Goal: Information Seeking & Learning: Check status

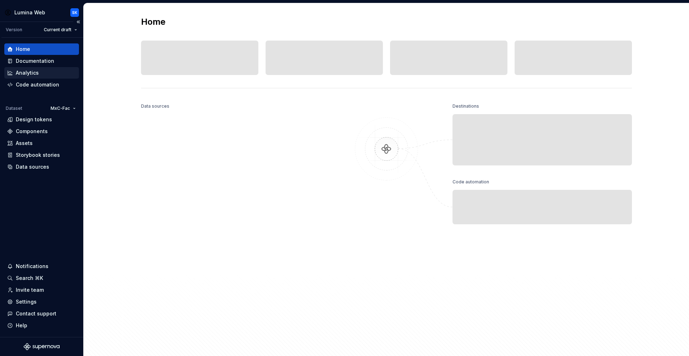
click at [51, 67] on div "Analytics" at bounding box center [41, 72] width 75 height 11
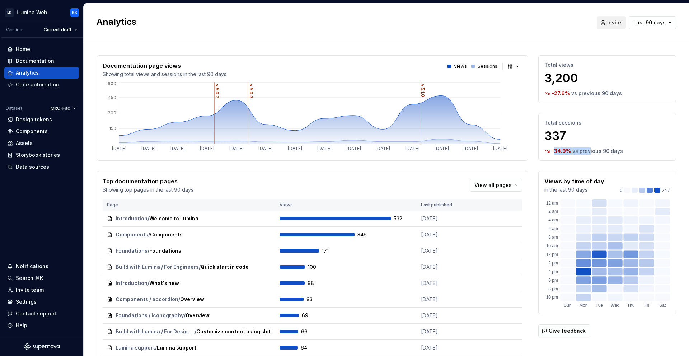
drag, startPoint x: 548, startPoint y: 150, endPoint x: 585, endPoint y: 150, distance: 36.6
click at [585, 150] on div "-34.9 % vs previous 90 days" at bounding box center [607, 151] width 126 height 7
drag, startPoint x: 548, startPoint y: 94, endPoint x: 588, endPoint y: 94, distance: 40.2
click at [588, 94] on div "-27.6 % vs previous 90 days" at bounding box center [607, 93] width 126 height 7
drag, startPoint x: 573, startPoint y: 151, endPoint x: 539, endPoint y: 151, distance: 33.4
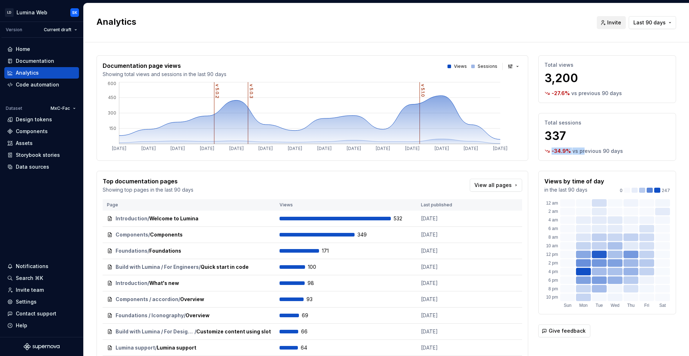
click at [544, 151] on div "-34.9 % vs previous 90 days" at bounding box center [607, 151] width 126 height 7
drag, startPoint x: 613, startPoint y: 45, endPoint x: 621, endPoint y: 42, distance: 8.1
click at [614, 45] on div "Documentation page views Showing total views and sessions in the last 90 days V…" at bounding box center [387, 223] width 580 height 363
click at [645, 27] on button "Last 90 days" at bounding box center [652, 22] width 47 height 13
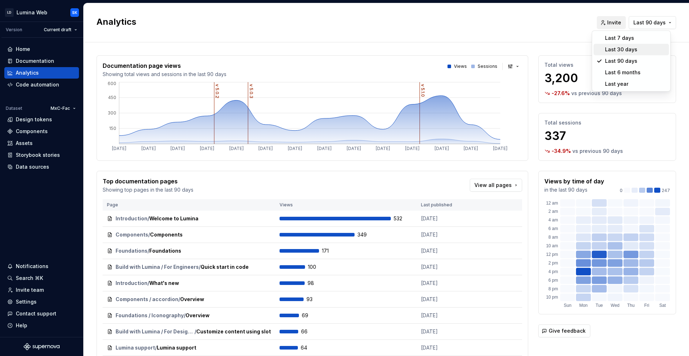
click at [641, 49] on div "Last 30 days" at bounding box center [635, 49] width 61 height 7
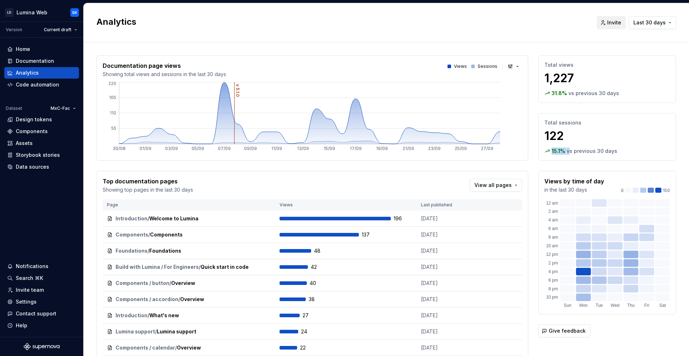
drag, startPoint x: 564, startPoint y: 151, endPoint x: 539, endPoint y: 151, distance: 25.1
click at [539, 151] on div "Total sessions 122 15.1 % vs previous 30 days" at bounding box center [607, 137] width 138 height 48
click at [654, 41] on div "Analytics Invite Last 30 days" at bounding box center [386, 22] width 605 height 39
click at [653, 27] on button "Last 30 days" at bounding box center [652, 22] width 47 height 13
click at [551, 29] on html "LD Lumina Web SK Version Current draft Home Documentation Analytics Code automa…" at bounding box center [344, 178] width 689 height 356
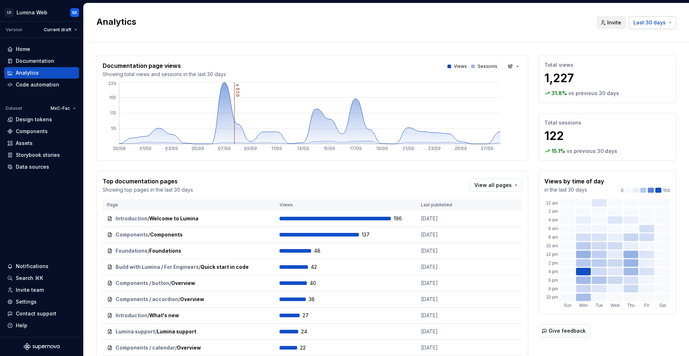
click at [660, 25] on span "Last 30 days" at bounding box center [649, 22] width 32 height 7
click at [655, 62] on div "Last 90 days" at bounding box center [635, 60] width 61 height 7
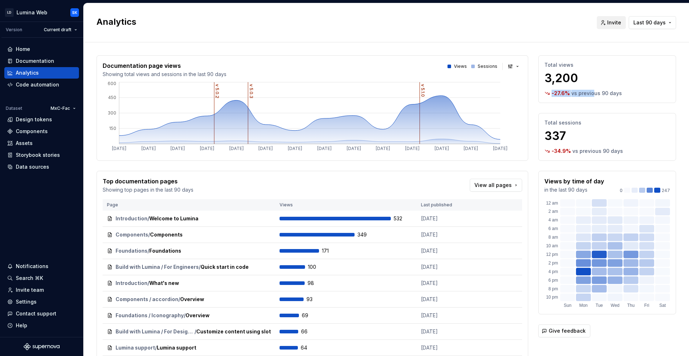
drag, startPoint x: 546, startPoint y: 93, endPoint x: 588, endPoint y: 93, distance: 42.4
click at [588, 93] on div "-27.6 % vs previous 90 days" at bounding box center [607, 93] width 126 height 7
drag, startPoint x: 588, startPoint y: 93, endPoint x: 637, endPoint y: 63, distance: 57.4
click at [588, 93] on p "vs previous 90 days" at bounding box center [596, 93] width 51 height 7
click at [643, 29] on div "Analytics Invite Last 90 days" at bounding box center [386, 22] width 605 height 39
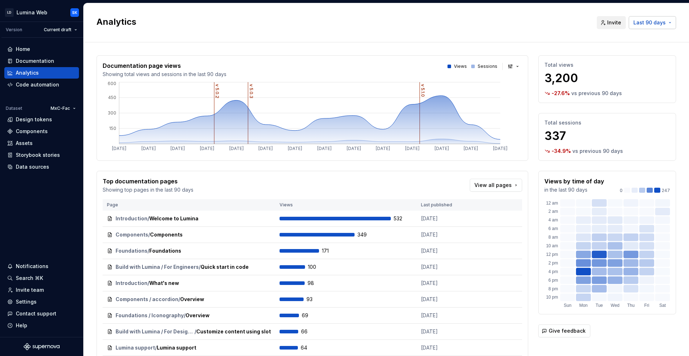
click at [645, 24] on span "Last 90 days" at bounding box center [649, 22] width 32 height 7
click at [649, 50] on div "Last 30 days" at bounding box center [635, 49] width 61 height 7
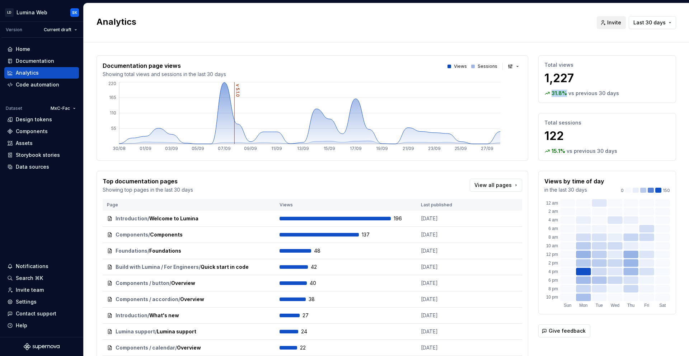
drag, startPoint x: 561, startPoint y: 94, endPoint x: 542, endPoint y: 93, distance: 19.4
click at [544, 93] on div "31.8 % vs previous 30 days" at bounding box center [607, 93] width 126 height 7
click at [578, 93] on p "vs previous 30 days" at bounding box center [593, 93] width 51 height 7
drag, startPoint x: 561, startPoint y: 151, endPoint x: 534, endPoint y: 150, distance: 27.3
click at [538, 150] on div "Total sessions 122 15.1 % vs previous 30 days" at bounding box center [607, 137] width 138 height 48
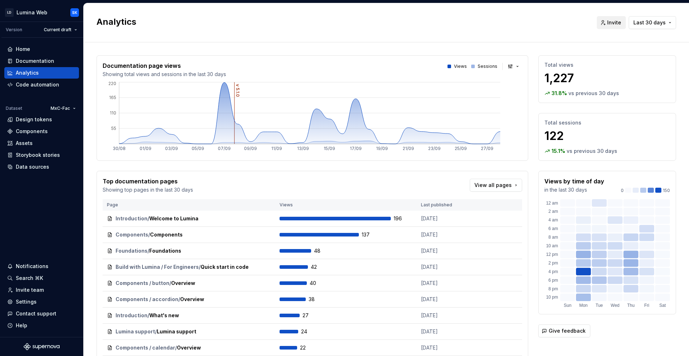
click at [567, 151] on p "vs previous 30 days" at bounding box center [592, 151] width 51 height 7
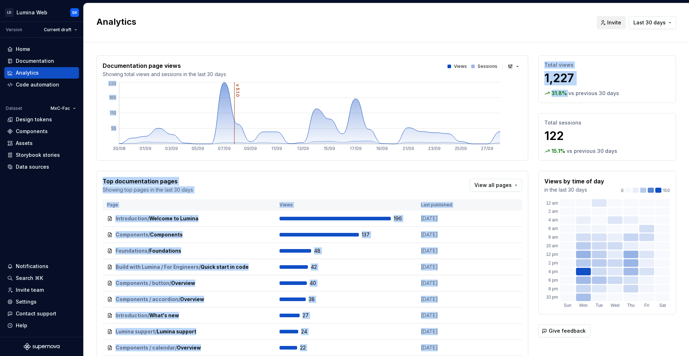
click at [523, 92] on div "Documentation page views Showing total views and sessions in the last 30 days V…" at bounding box center [387, 216] width 580 height 323
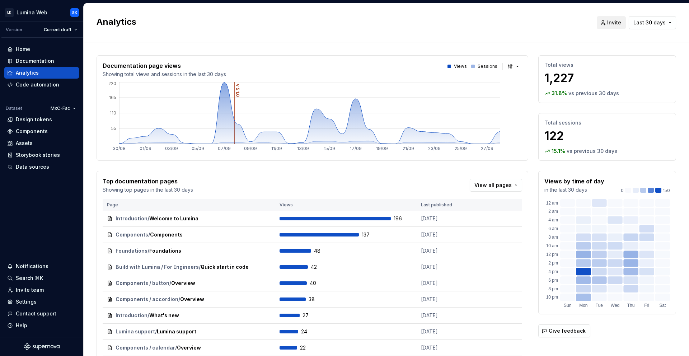
click at [568, 90] on p "vs previous 30 days" at bounding box center [593, 93] width 51 height 7
drag, startPoint x: 541, startPoint y: 92, endPoint x: 562, endPoint y: 94, distance: 21.3
click at [562, 94] on div "31.8 % vs previous 30 days" at bounding box center [607, 93] width 126 height 7
click at [322, 31] on div "Analytics Invite Last 30 days" at bounding box center [386, 22] width 605 height 39
